Goal: Task Accomplishment & Management: Manage account settings

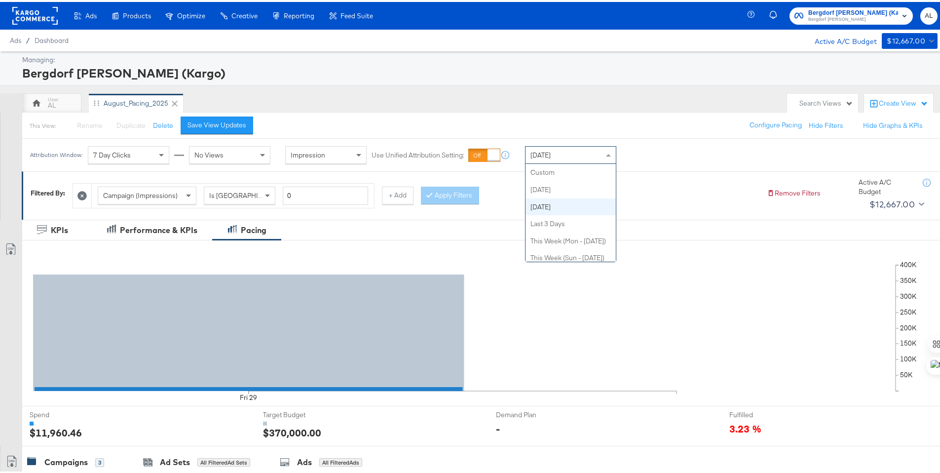
click at [560, 157] on div "[DATE]" at bounding box center [570, 153] width 90 height 17
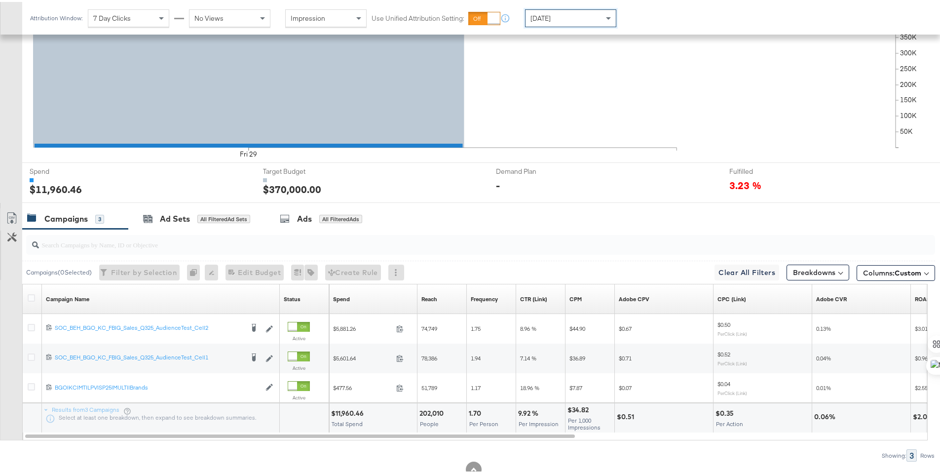
scroll to position [273, 0]
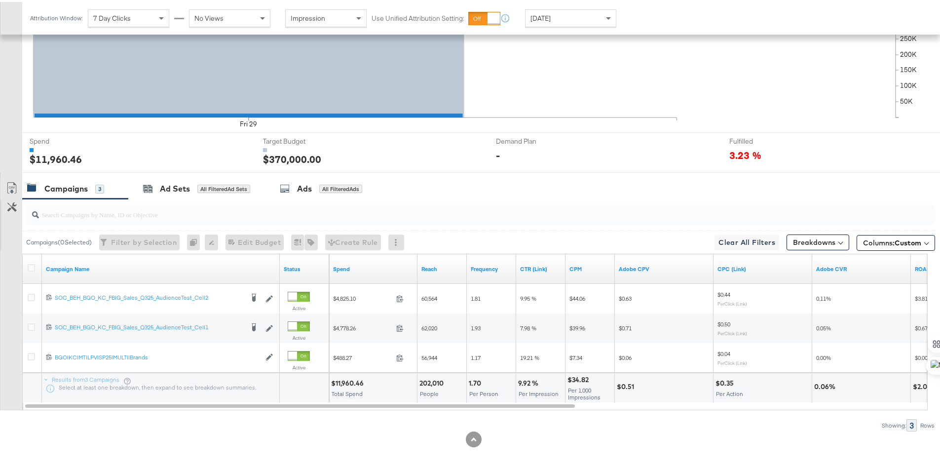
click at [347, 378] on div "$11,960.46" at bounding box center [349, 380] width 36 height 9
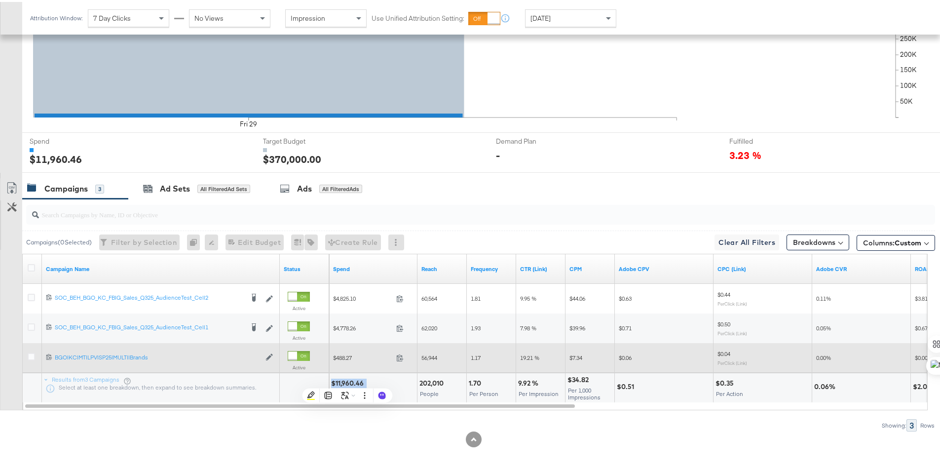
copy div "$11,960.46"
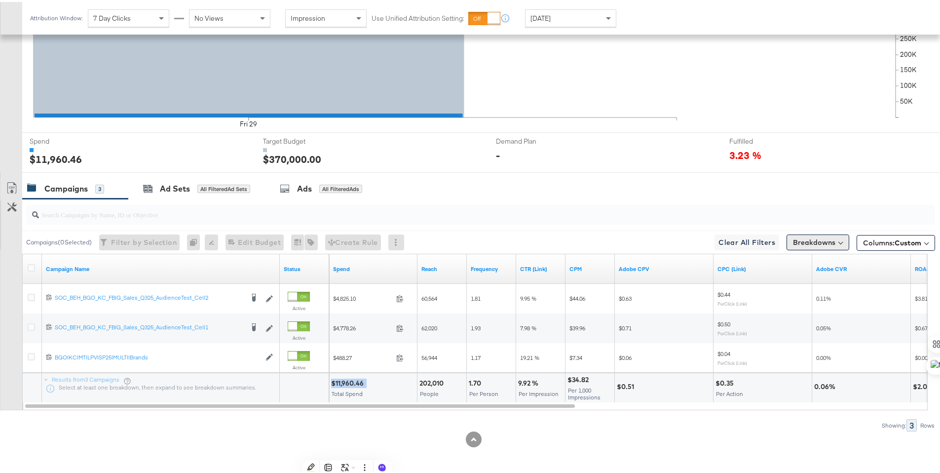
scroll to position [0, 0]
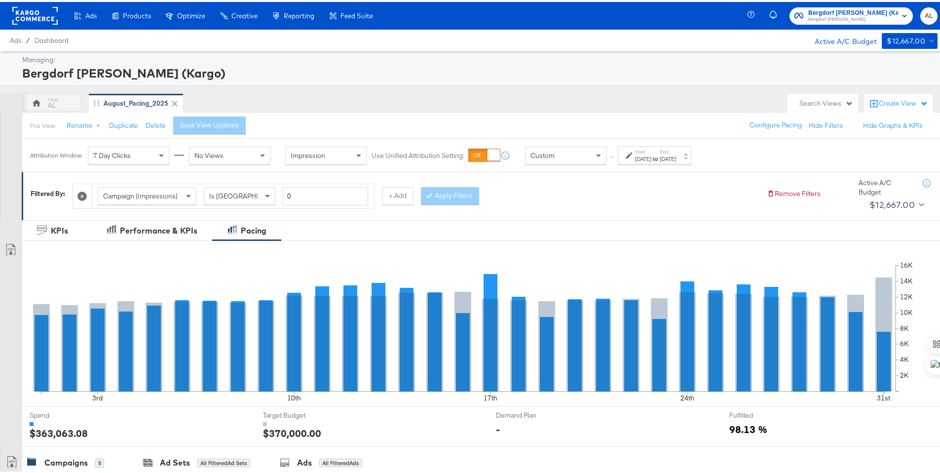
click at [551, 165] on div "Attribution Window: 7 Day Clicks No Views Impression Use Unified Attribution Se…" at bounding box center [362, 153] width 681 height 33
click at [558, 161] on div "Custom" at bounding box center [565, 153] width 80 height 17
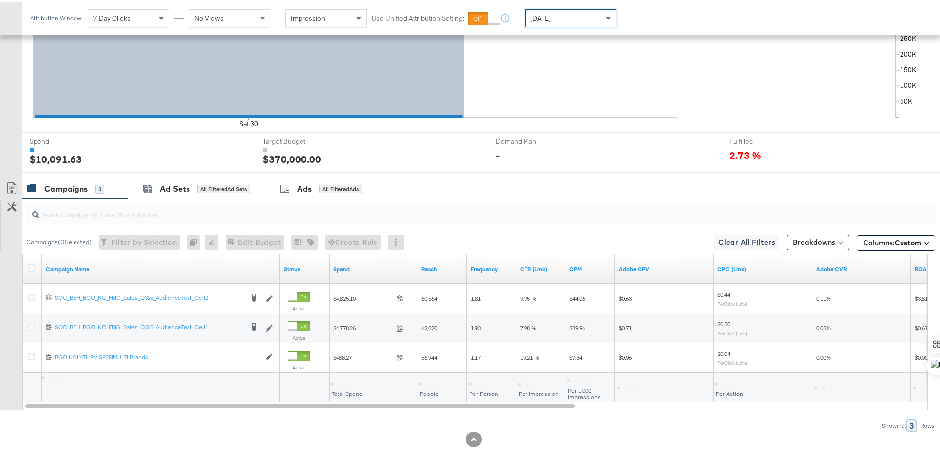
scroll to position [273, 0]
click at [352, 383] on div "$10,091.63" at bounding box center [349, 380] width 36 height 9
copy div "10,091.63"
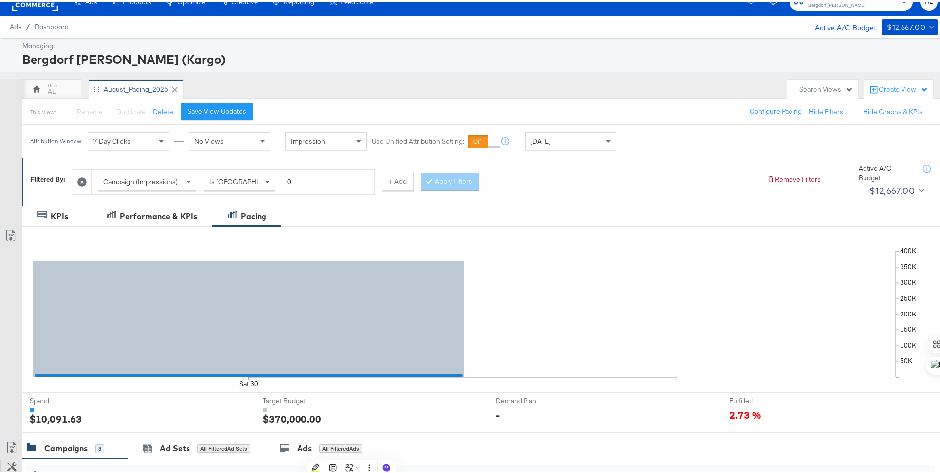
scroll to position [0, 0]
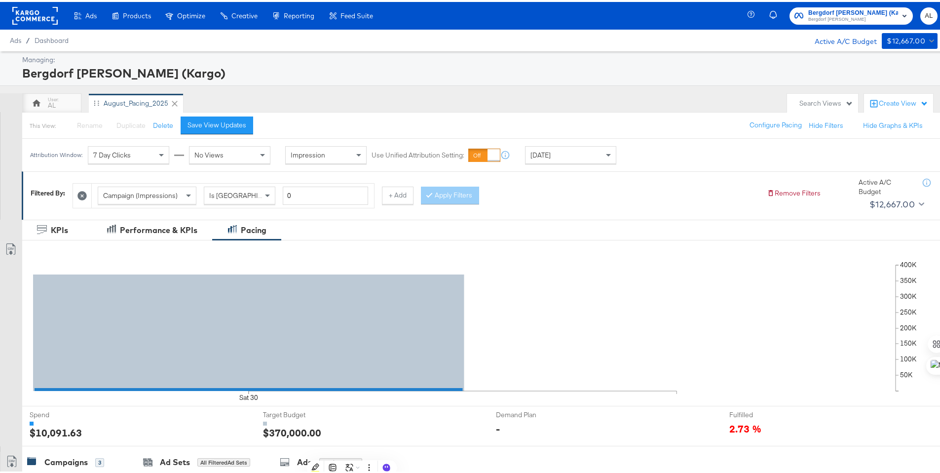
click at [36, 15] on rect at bounding box center [34, 14] width 45 height 18
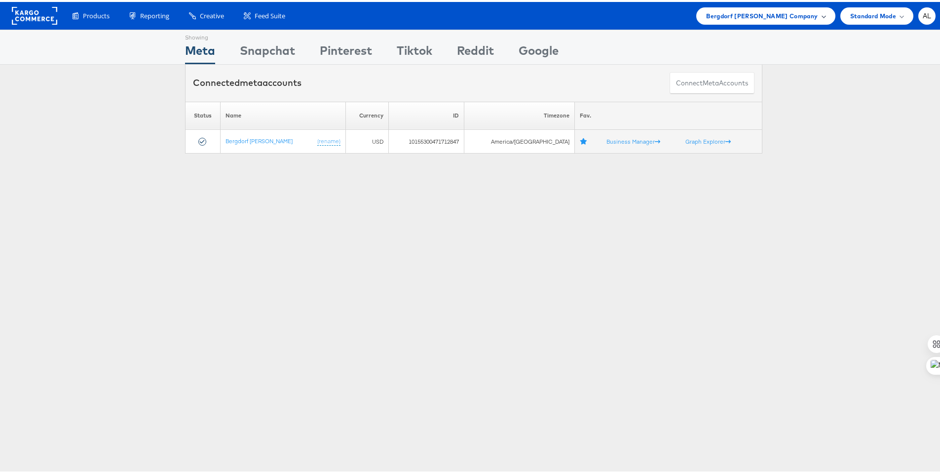
click at [747, 22] on div "Bergdorf [PERSON_NAME] Company" at bounding box center [765, 13] width 139 height 17
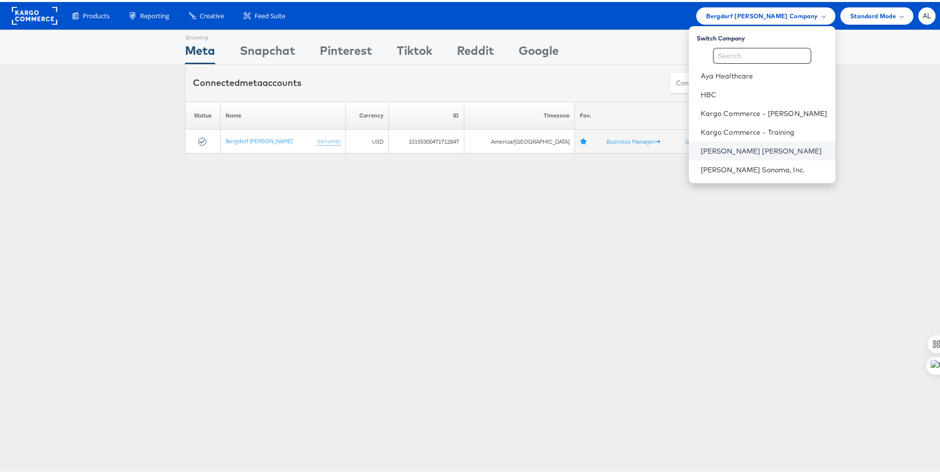
click at [732, 144] on link "Neiman Marcus" at bounding box center [763, 149] width 127 height 10
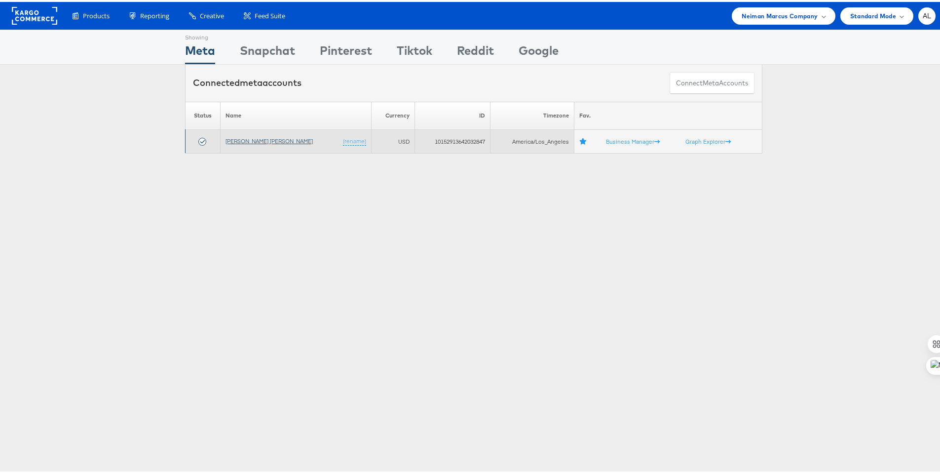
click at [257, 136] on link "[PERSON_NAME] [PERSON_NAME]" at bounding box center [268, 138] width 87 height 7
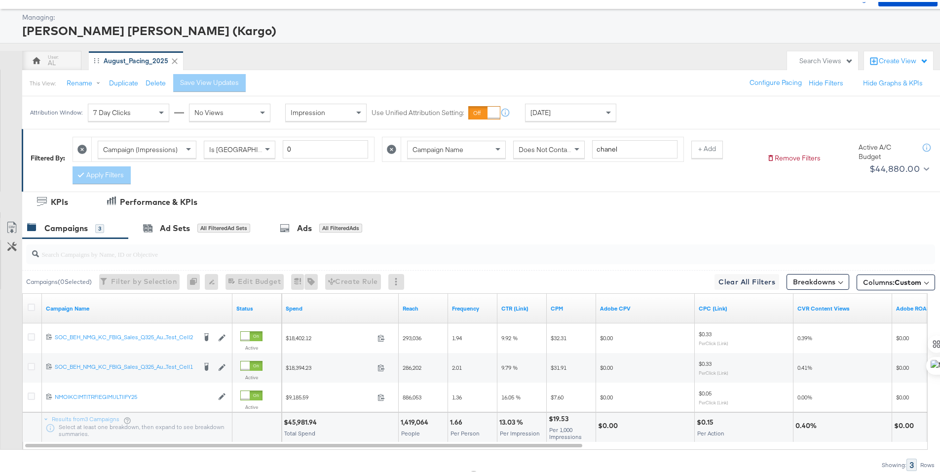
scroll to position [82, 0]
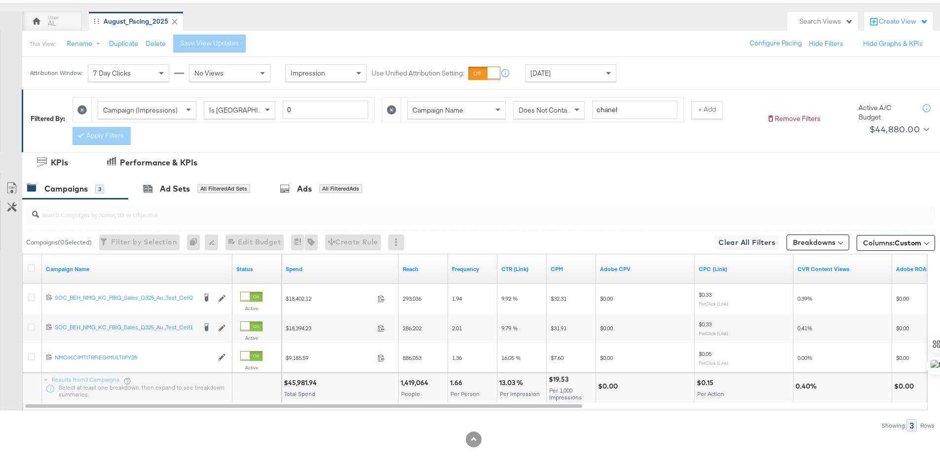
click at [293, 384] on div "$45,981.94" at bounding box center [302, 380] width 36 height 9
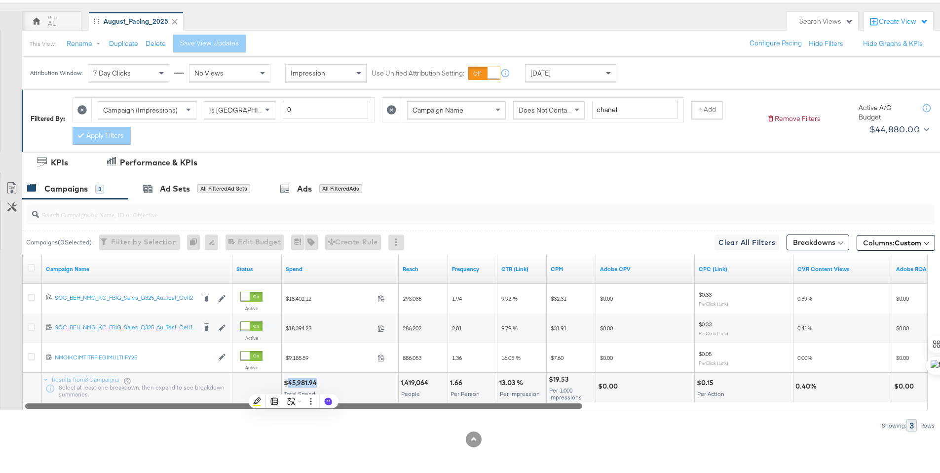
copy div "45,981.94"
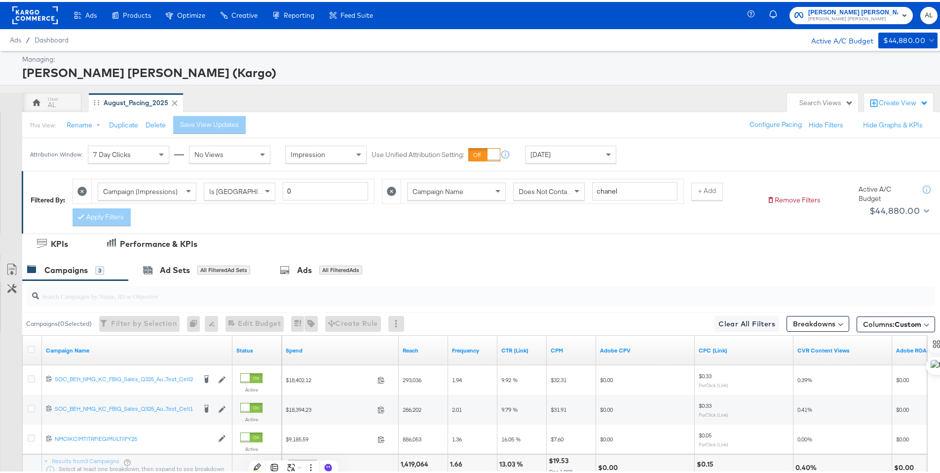
scroll to position [0, 0]
click at [31, 16] on rect at bounding box center [34, 14] width 45 height 18
click at [32, 13] on rect at bounding box center [34, 14] width 45 height 18
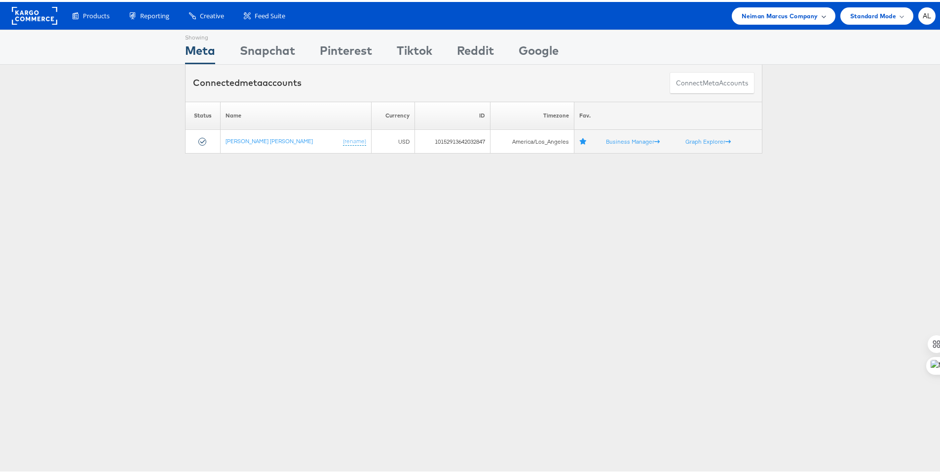
click at [778, 15] on span "Neiman Marcus Company" at bounding box center [779, 14] width 76 height 10
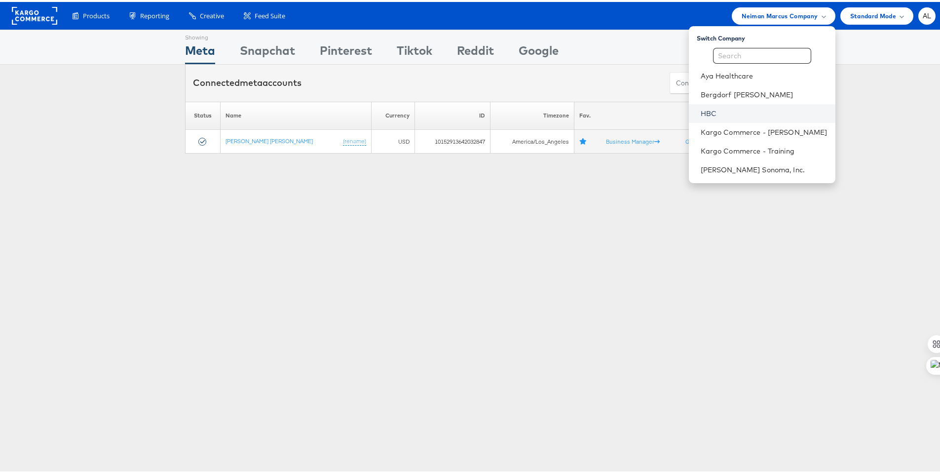
click at [747, 107] on link "HBC" at bounding box center [763, 112] width 127 height 10
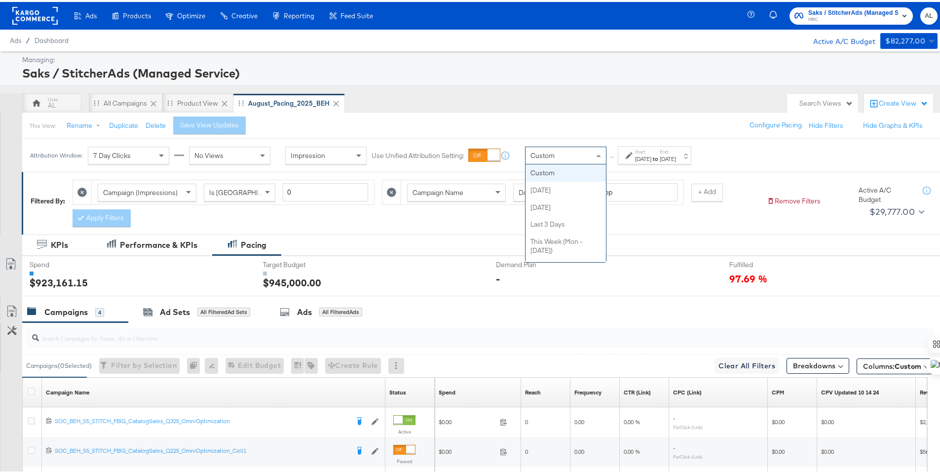
click at [534, 150] on span "Custom" at bounding box center [542, 153] width 24 height 9
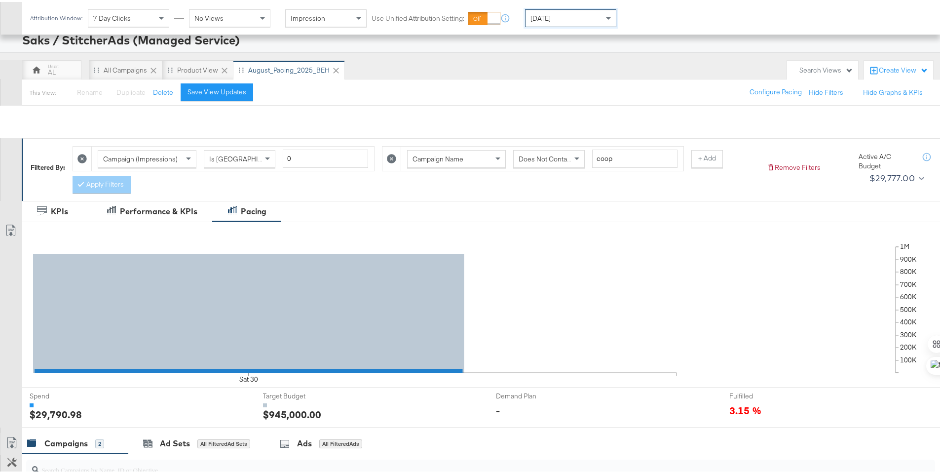
scroll to position [258, 0]
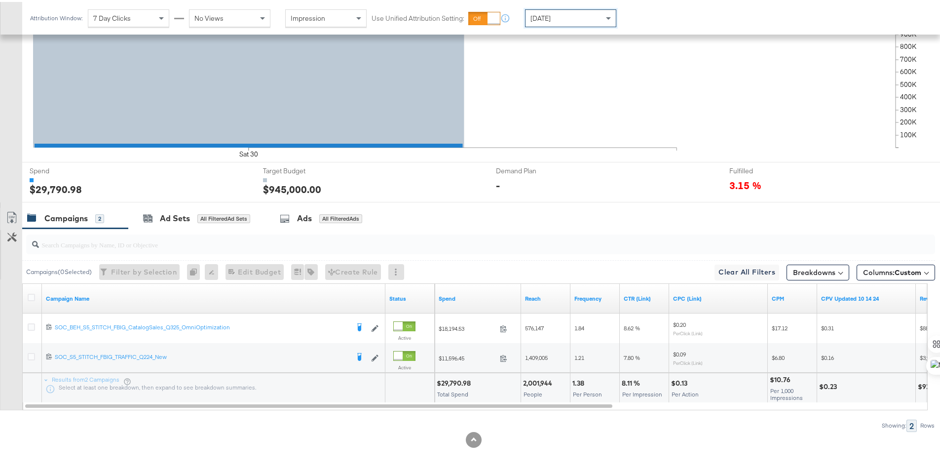
click at [451, 380] on div "$29,790.98" at bounding box center [455, 380] width 37 height 9
copy div "29,790.98"
click at [32, 294] on icon at bounding box center [31, 295] width 7 height 7
click at [0, 0] on input "checkbox" at bounding box center [0, 0] width 0 height 0
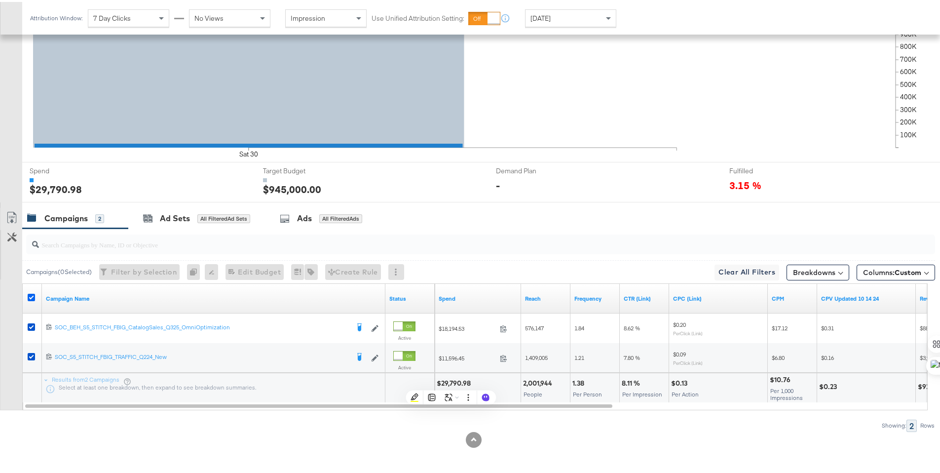
click at [32, 294] on icon at bounding box center [31, 295] width 7 height 7
click at [0, 0] on input "checkbox" at bounding box center [0, 0] width 0 height 0
click at [30, 296] on icon at bounding box center [31, 295] width 7 height 7
click at [0, 0] on input "checkbox" at bounding box center [0, 0] width 0 height 0
click at [243, 269] on span "Edit 2 Campaign Budgets Edit Budget" at bounding box center [249, 270] width 52 height 12
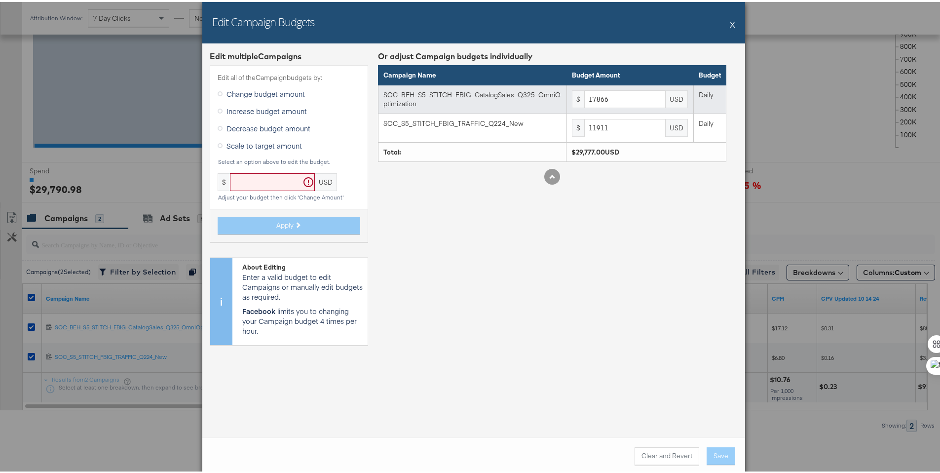
click at [621, 107] on td "$ 17866 USD" at bounding box center [630, 97] width 127 height 29
click at [624, 104] on input "17866" at bounding box center [624, 97] width 81 height 18
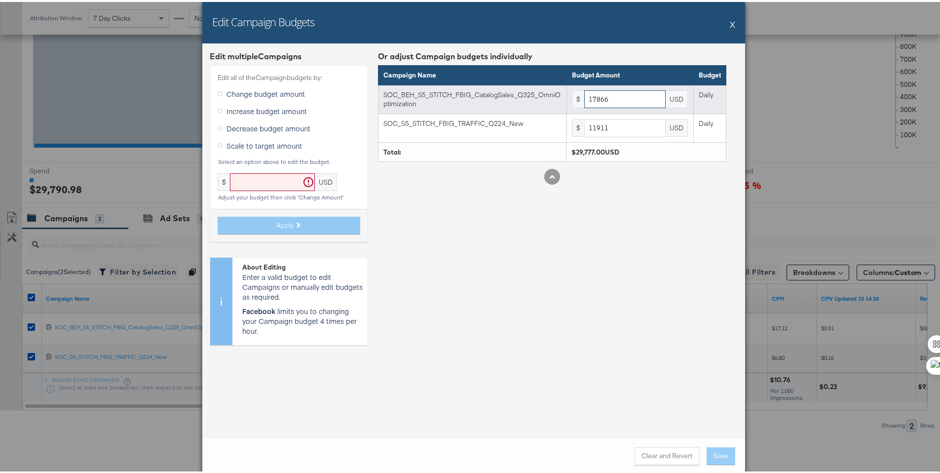
paste input "21300"
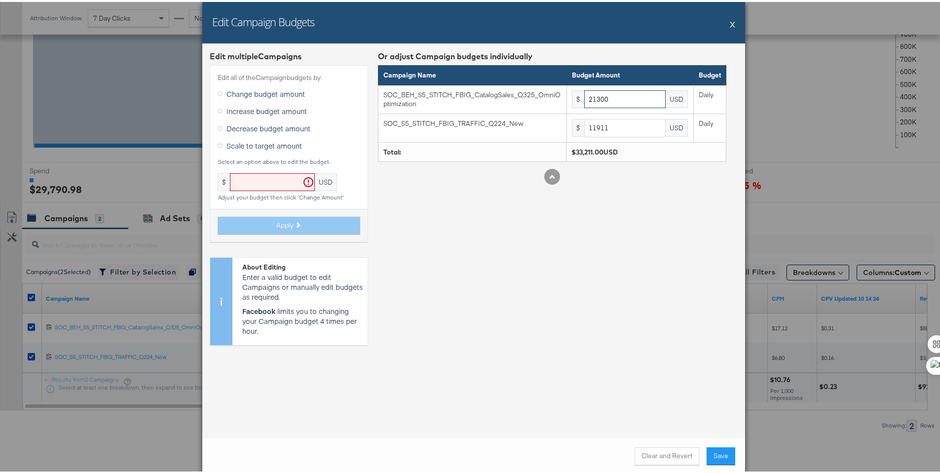
type input "21300"
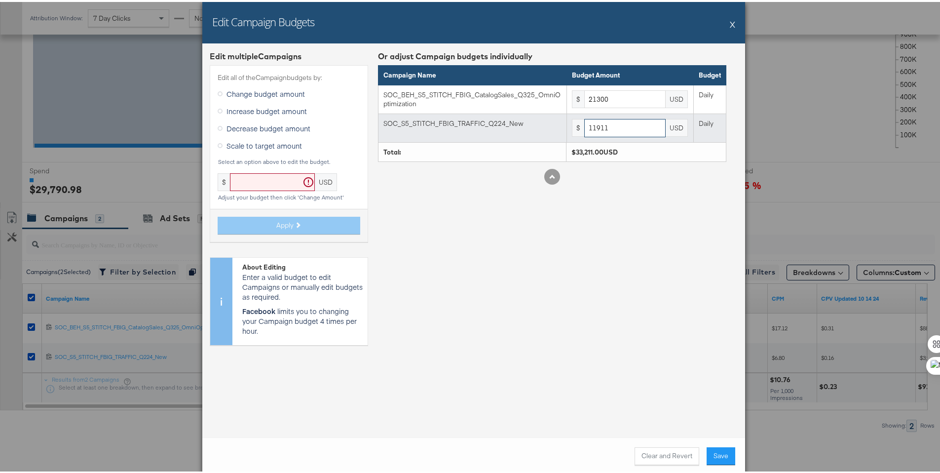
click at [611, 129] on input "11911" at bounding box center [624, 126] width 81 height 18
paste input "4200"
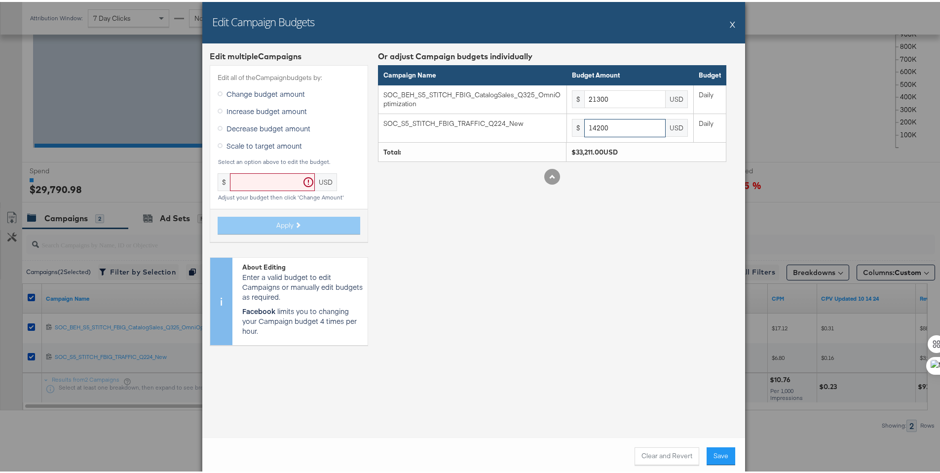
type input "14200"
click at [681, 252] on div "Or adjust Campaign budgets individually Campaign Name Budget Amount Budget SOC_…" at bounding box center [552, 200] width 348 height 302
click at [714, 460] on button "Save" at bounding box center [720, 454] width 29 height 18
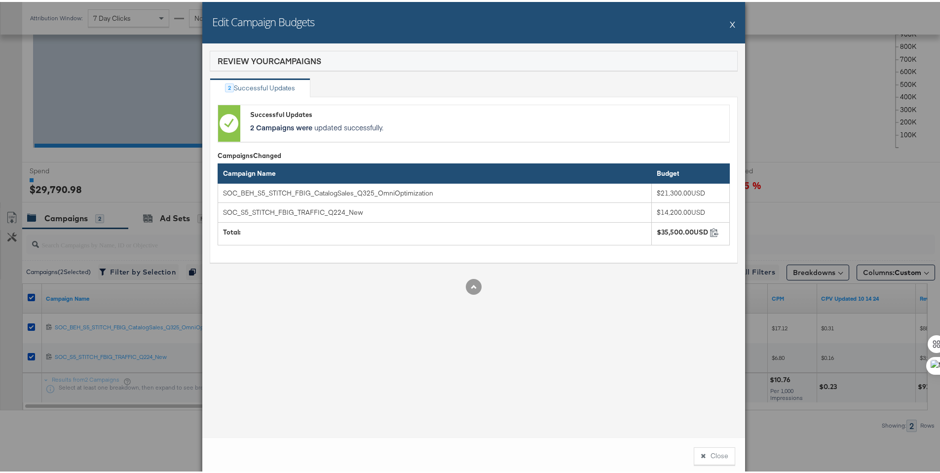
click at [733, 450] on div "Close" at bounding box center [473, 453] width 543 height 37
click at [719, 456] on button "Close" at bounding box center [714, 454] width 41 height 18
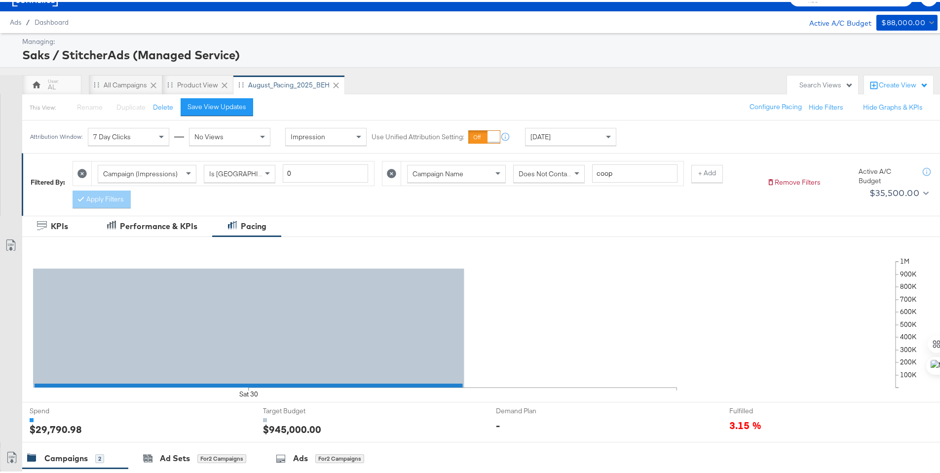
scroll to position [0, 0]
